Goal: Task Accomplishment & Management: Manage account settings

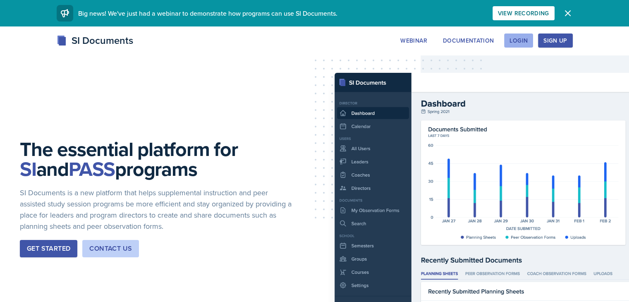
click at [527, 37] on div "Login" at bounding box center [518, 40] width 18 height 7
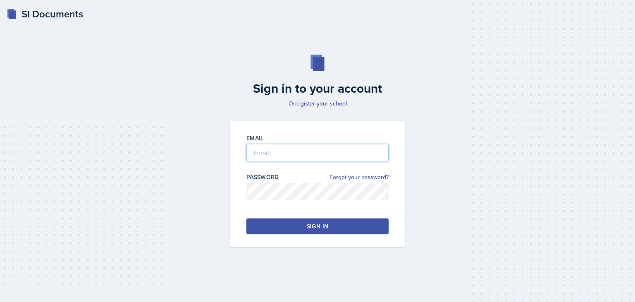
click at [311, 148] on input "email" at bounding box center [317, 152] width 142 height 17
type input "[PERSON_NAME][EMAIL_ADDRESS][DOMAIN_NAME]"
click at [357, 175] on link "Forgot your password?" at bounding box center [358, 177] width 59 height 9
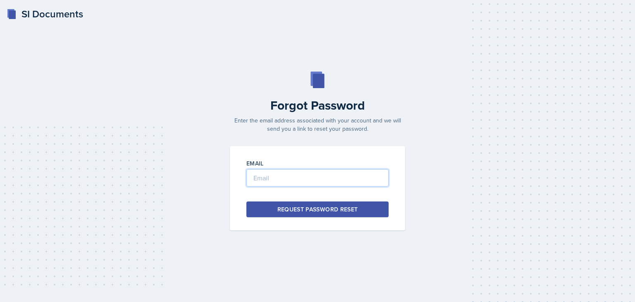
click at [346, 178] on input "email" at bounding box center [317, 177] width 142 height 17
type input "[PERSON_NAME][EMAIL_ADDRESS][DOMAIN_NAME]"
click at [327, 207] on div "Request Password Reset" at bounding box center [317, 209] width 81 height 8
click at [313, 174] on input "email" at bounding box center [317, 177] width 142 height 17
type input "[PERSON_NAME][EMAIL_ADDRESS][DOMAIN_NAME]"
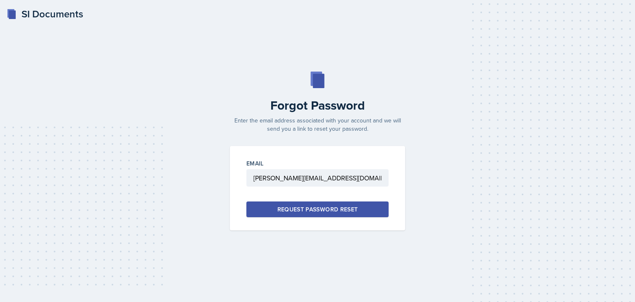
click at [314, 210] on div "Request Password Reset" at bounding box center [317, 209] width 81 height 8
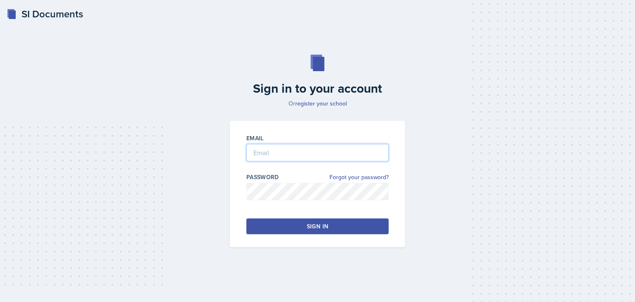
click at [295, 152] on input "email" at bounding box center [317, 152] width 142 height 17
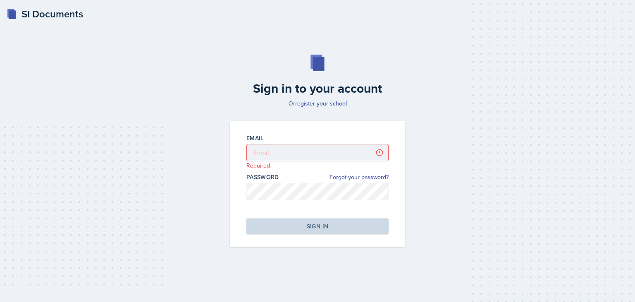
click at [436, 172] on div "Sign in to your account Or register your school Email Required Password Forgot …" at bounding box center [317, 151] width 608 height 246
click at [363, 175] on link "Forgot your password?" at bounding box center [358, 177] width 59 height 9
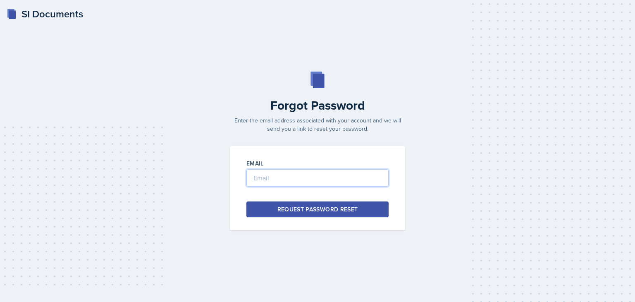
click at [319, 181] on input "email" at bounding box center [317, 177] width 142 height 17
type input "[PERSON_NAME][EMAIL_ADDRESS][DOMAIN_NAME]"
click at [317, 208] on div "Request Password Reset" at bounding box center [317, 209] width 81 height 8
click at [279, 179] on input "email" at bounding box center [317, 177] width 142 height 17
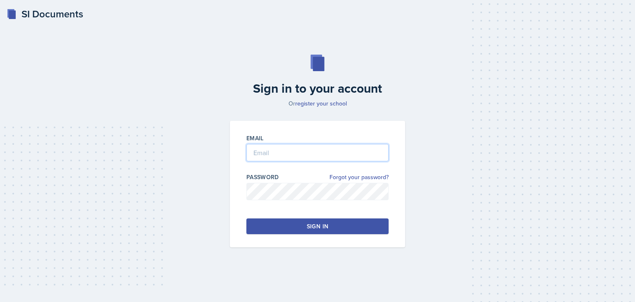
click at [280, 150] on input "email" at bounding box center [317, 152] width 142 height 17
type input "[PERSON_NAME][EMAIL_ADDRESS][DOMAIN_NAME]"
click at [306, 219] on button "Sign in" at bounding box center [317, 226] width 142 height 16
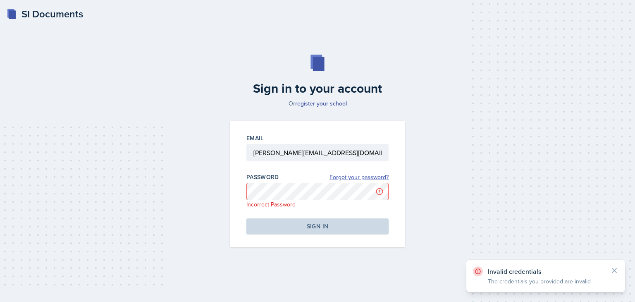
click at [345, 178] on link "Forgot your password?" at bounding box center [358, 177] width 59 height 9
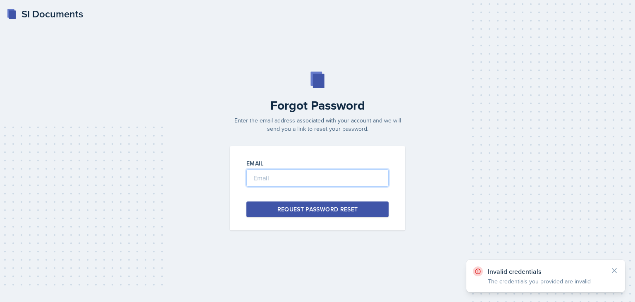
click at [308, 179] on input "email" at bounding box center [317, 177] width 142 height 17
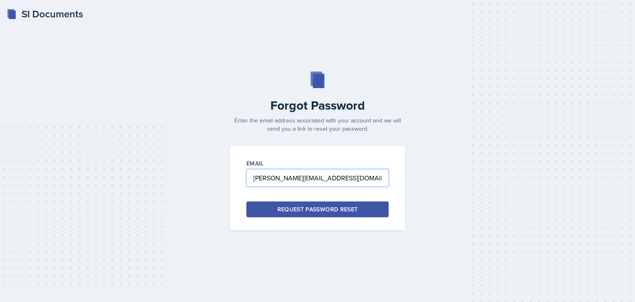
type input "[PERSON_NAME][EMAIL_ADDRESS][DOMAIN_NAME]"
click at [318, 212] on div "Request Password Reset" at bounding box center [317, 209] width 81 height 8
